Goal: Information Seeking & Learning: Find specific fact

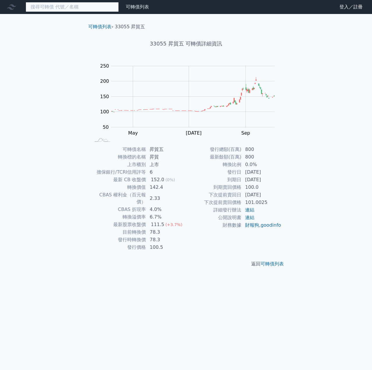
click at [60, 6] on input at bounding box center [72, 7] width 93 height 10
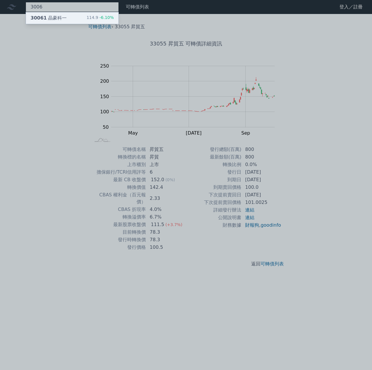
type input "3006"
click at [57, 20] on div "30061 晶豪科一" at bounding box center [49, 18] width 36 height 7
